Goal: Task Accomplishment & Management: Manage account settings

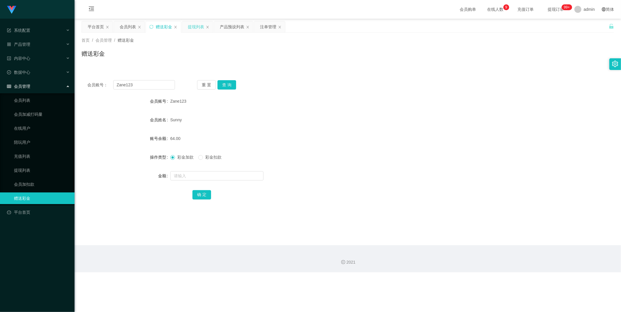
click at [193, 30] on div "提现列表" at bounding box center [196, 26] width 16 height 11
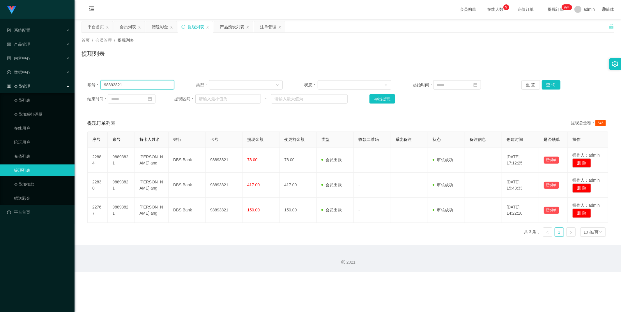
click at [142, 86] on input "98893821" at bounding box center [138, 84] width 74 height 9
paste input "Zane123"
type input "Zane123"
click at [555, 83] on button "查 询" at bounding box center [551, 84] width 19 height 9
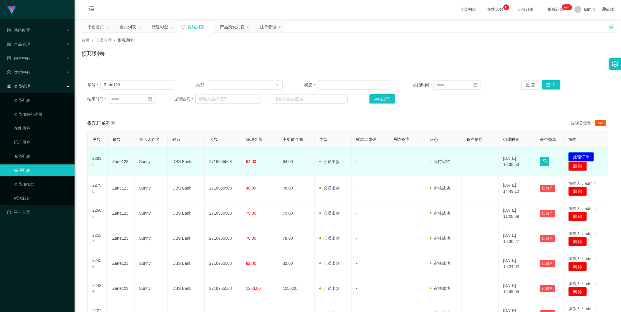
click at [575, 157] on button "处理订单" at bounding box center [582, 156] width 26 height 9
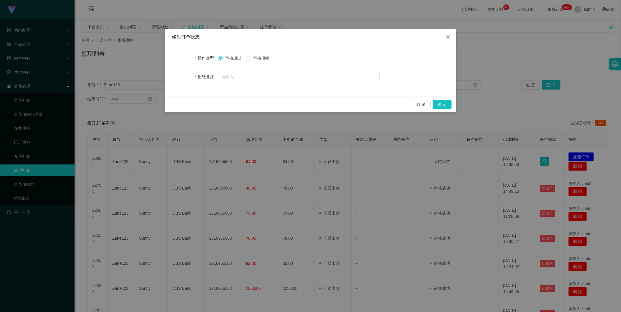
click at [248, 69] on form "操作类型 审核通过 审核拒绝 拒绝备注" at bounding box center [310, 67] width 277 height 30
click at [440, 103] on button "确 定" at bounding box center [442, 104] width 19 height 9
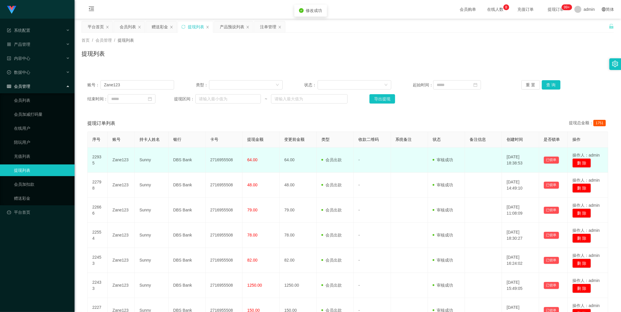
click at [219, 161] on td "2716955508" at bounding box center [224, 159] width 37 height 25
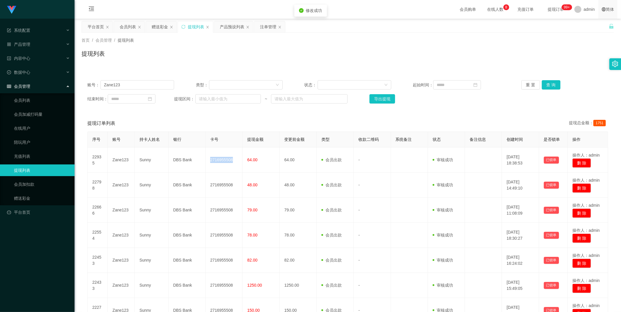
copy td "2716955508"
click at [151, 25] on div "赠送彩金" at bounding box center [161, 26] width 31 height 11
click at [156, 30] on div "赠送彩金" at bounding box center [160, 26] width 16 height 11
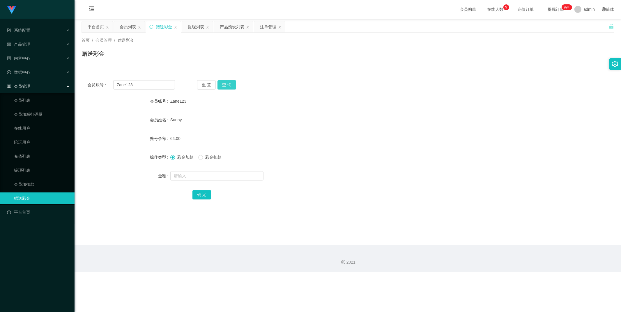
click at [228, 80] on button "查 询" at bounding box center [227, 84] width 19 height 9
click at [198, 176] on input "text" at bounding box center [216, 175] width 93 height 9
type input "1"
type input "16"
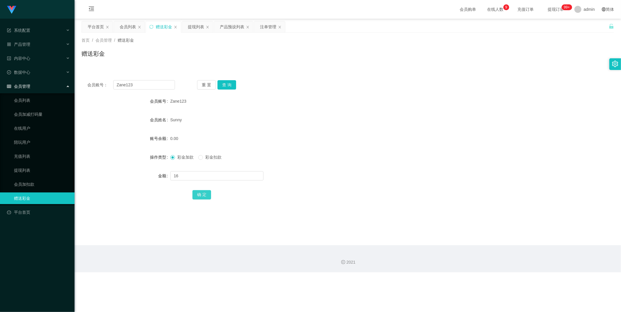
click at [208, 195] on button "确 定" at bounding box center [202, 194] width 19 height 9
click at [155, 85] on input "Zane123" at bounding box center [144, 84] width 62 height 9
paste input "98893821"
type input "98893821"
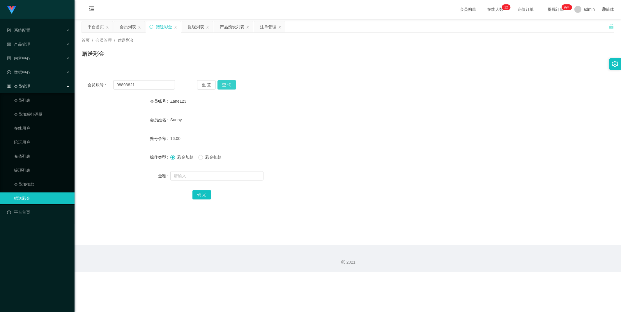
click at [228, 84] on button "查 询" at bounding box center [227, 84] width 19 height 9
drag, startPoint x: 186, startPoint y: 171, endPoint x: 186, endPoint y: 175, distance: 3.9
click at [186, 172] on input "text" at bounding box center [216, 175] width 93 height 9
click at [186, 175] on input "text" at bounding box center [216, 175] width 93 height 9
type input "48"
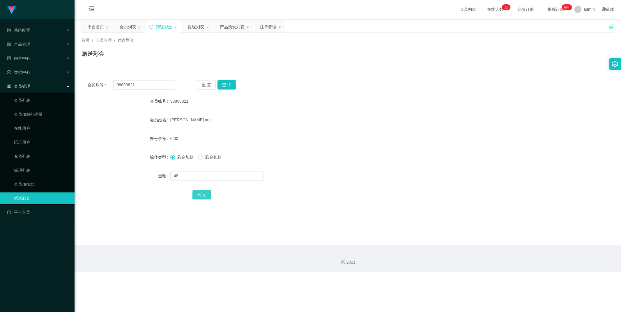
click at [206, 195] on button "确 定" at bounding box center [202, 194] width 19 height 9
click at [155, 84] on input "98893821" at bounding box center [144, 84] width 62 height 9
click at [234, 87] on button "查 询" at bounding box center [227, 84] width 19 height 9
click at [199, 174] on input "text" at bounding box center [216, 175] width 93 height 9
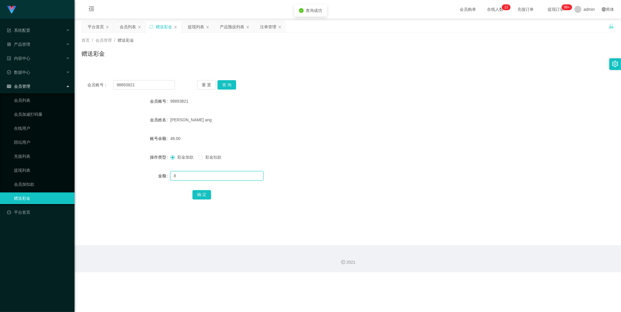
type input "8"
click at [205, 196] on button "确 定" at bounding box center [202, 194] width 19 height 9
click at [142, 84] on input "98893821" at bounding box center [144, 84] width 62 height 9
click at [201, 27] on div "提现列表" at bounding box center [196, 26] width 16 height 11
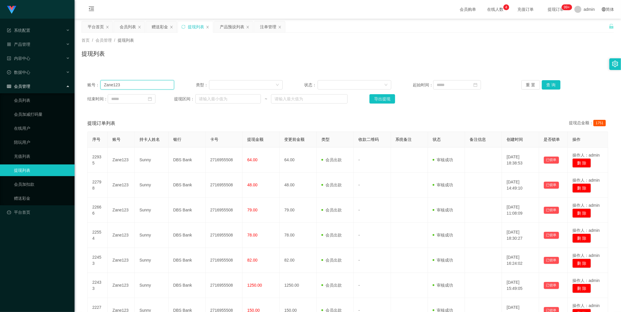
click at [165, 81] on input "Zane123" at bounding box center [138, 84] width 74 height 9
paste input "98893821"
click at [557, 84] on button "查 询" at bounding box center [551, 84] width 19 height 9
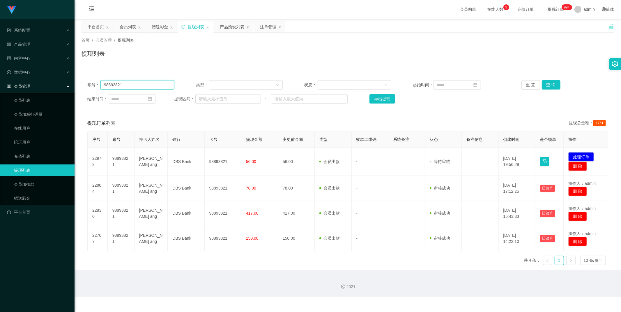
click at [153, 81] on input "98893821" at bounding box center [138, 84] width 74 height 9
type input "98893821"
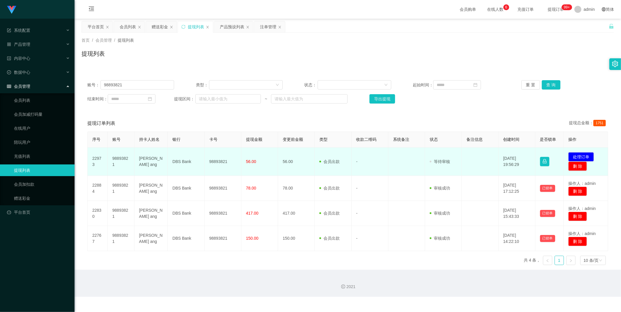
click at [215, 159] on td "98893821" at bounding box center [223, 161] width 37 height 28
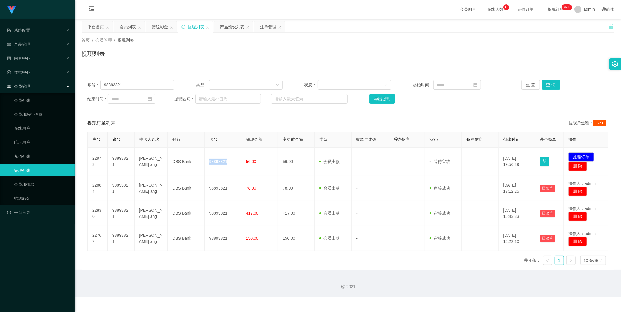
copy td "98893821"
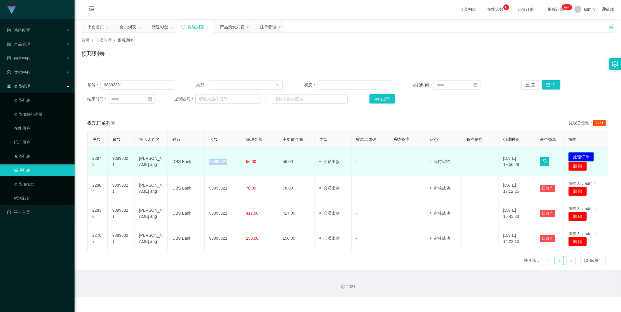
click at [586, 155] on button "处理订单" at bounding box center [582, 156] width 26 height 9
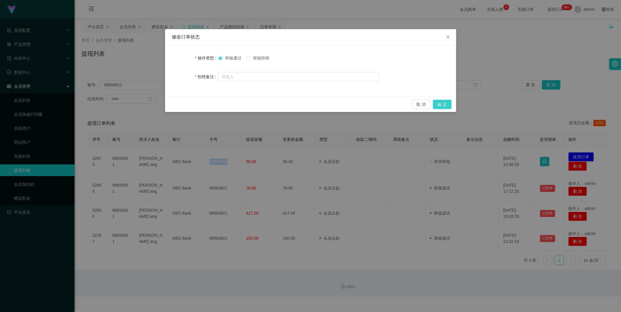
click at [446, 102] on button "确 定" at bounding box center [442, 104] width 19 height 9
